Goal: Feedback & Contribution: Submit feedback/report problem

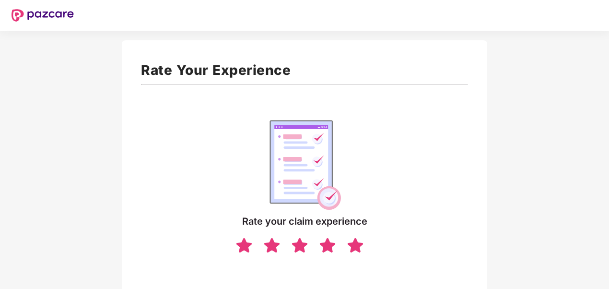
click at [359, 245] on img at bounding box center [355, 244] width 18 height 17
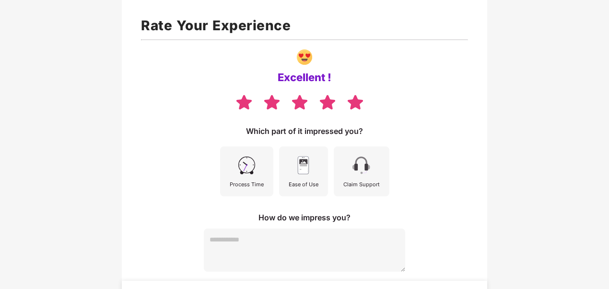
scroll to position [71, 0]
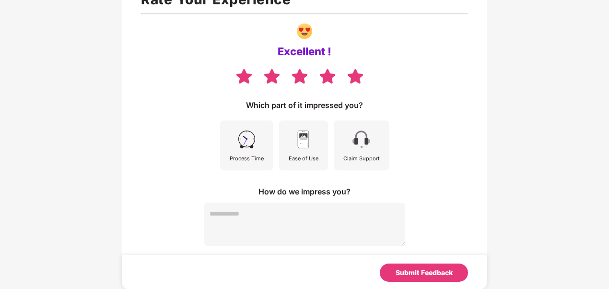
click at [275, 221] on textarea at bounding box center [304, 223] width 201 height 43
drag, startPoint x: 264, startPoint y: 49, endPoint x: 310, endPoint y: 48, distance: 46.1
click at [310, 48] on div "Excellent !" at bounding box center [304, 51] width 327 height 67
drag, startPoint x: 310, startPoint y: 48, endPoint x: 390, endPoint y: 53, distance: 79.8
click at [390, 53] on div "Excellent !" at bounding box center [304, 51] width 327 height 67
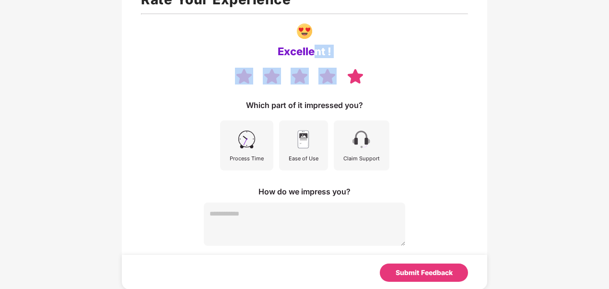
drag, startPoint x: 329, startPoint y: 48, endPoint x: 312, endPoint y: 47, distance: 17.3
click at [312, 47] on div "Excellent !" at bounding box center [304, 51] width 327 height 67
drag, startPoint x: 312, startPoint y: 47, endPoint x: 259, endPoint y: 55, distance: 53.2
click at [259, 55] on div "Excellent !" at bounding box center [304, 51] width 327 height 67
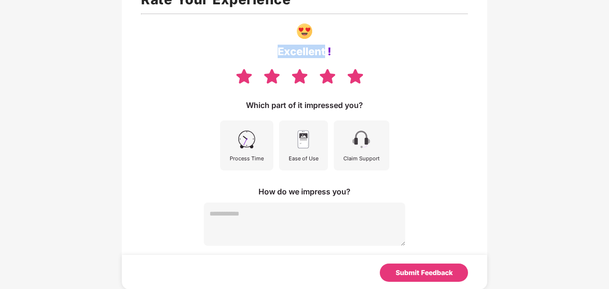
drag, startPoint x: 273, startPoint y: 46, endPoint x: 324, endPoint y: 54, distance: 51.4
click at [324, 54] on div "Excellent !" at bounding box center [304, 51] width 327 height 67
copy div "Excellent"
click at [265, 218] on textarea at bounding box center [304, 223] width 201 height 43
paste textarea "*********"
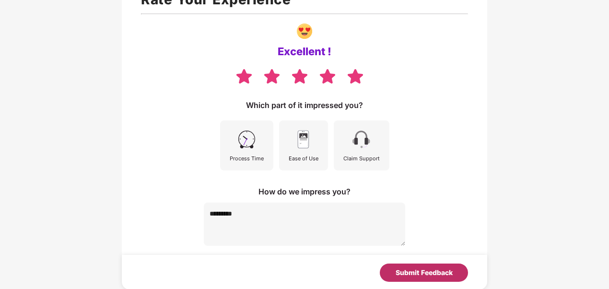
type textarea "*********"
click at [413, 268] on div "Submit Feedback" at bounding box center [424, 272] width 57 height 11
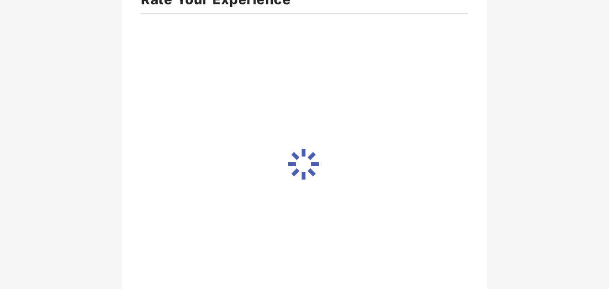
scroll to position [67, 0]
